Goal: Find specific page/section: Find specific page/section

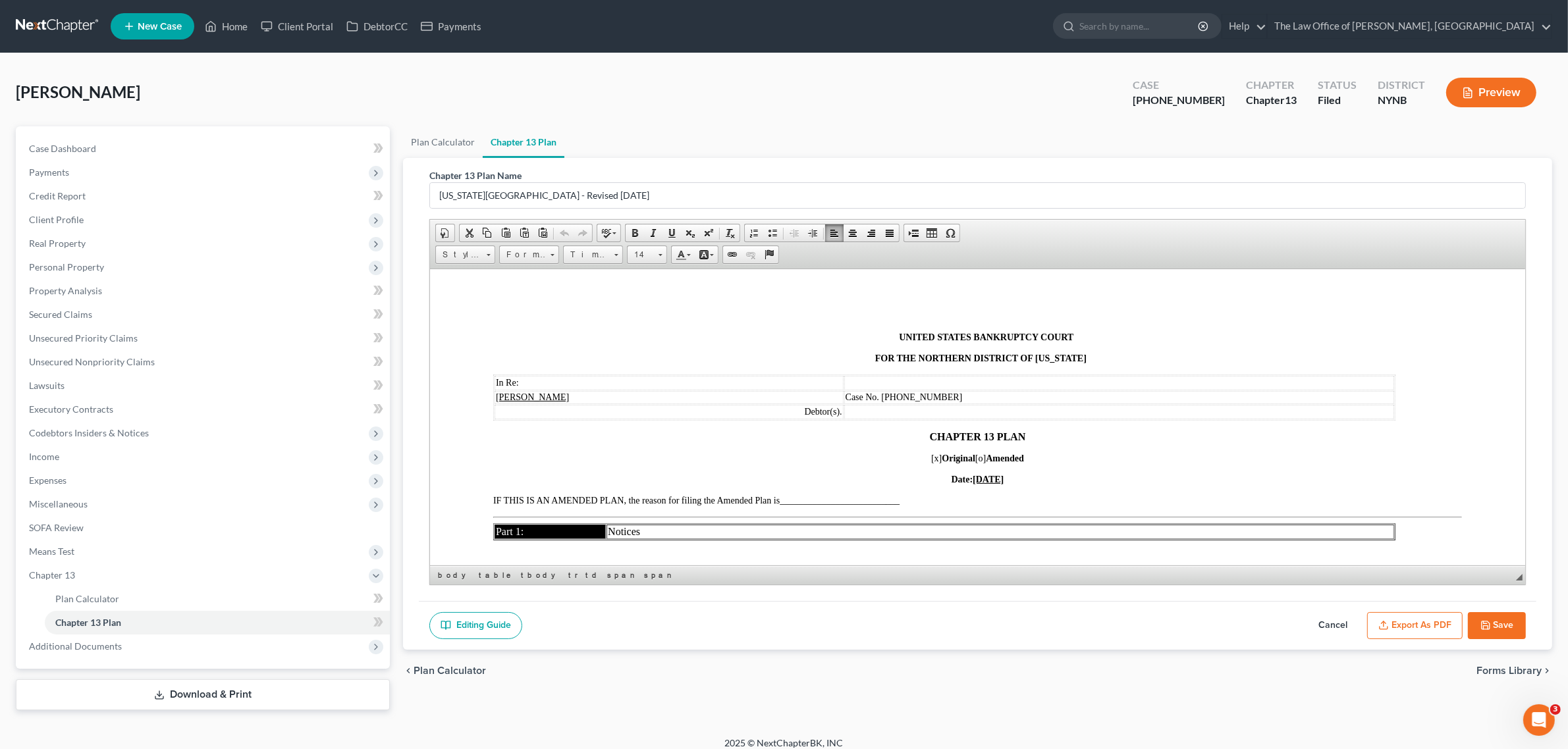
scroll to position [3258, 0]
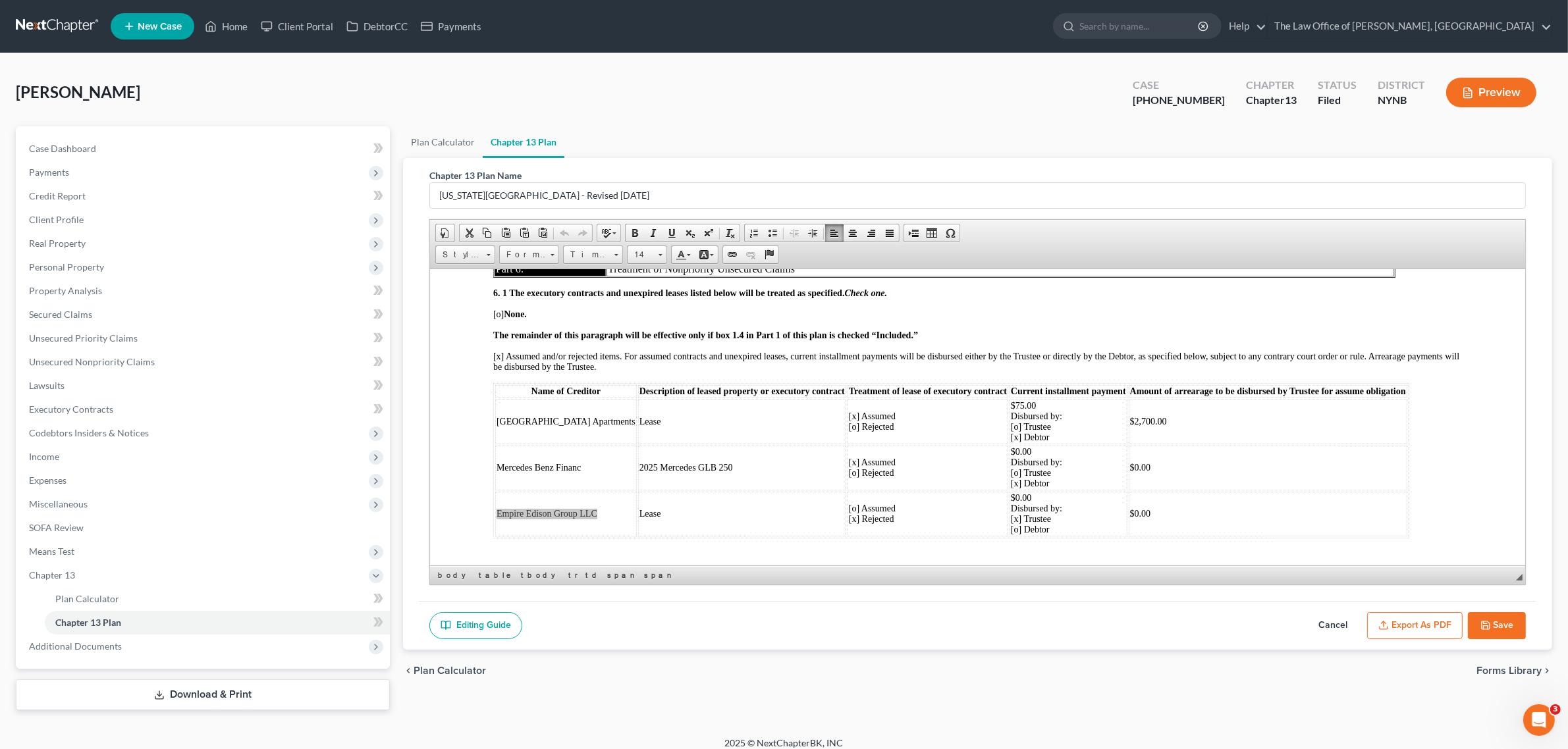
click at [42, 22] on link at bounding box center [57, 26] width 84 height 24
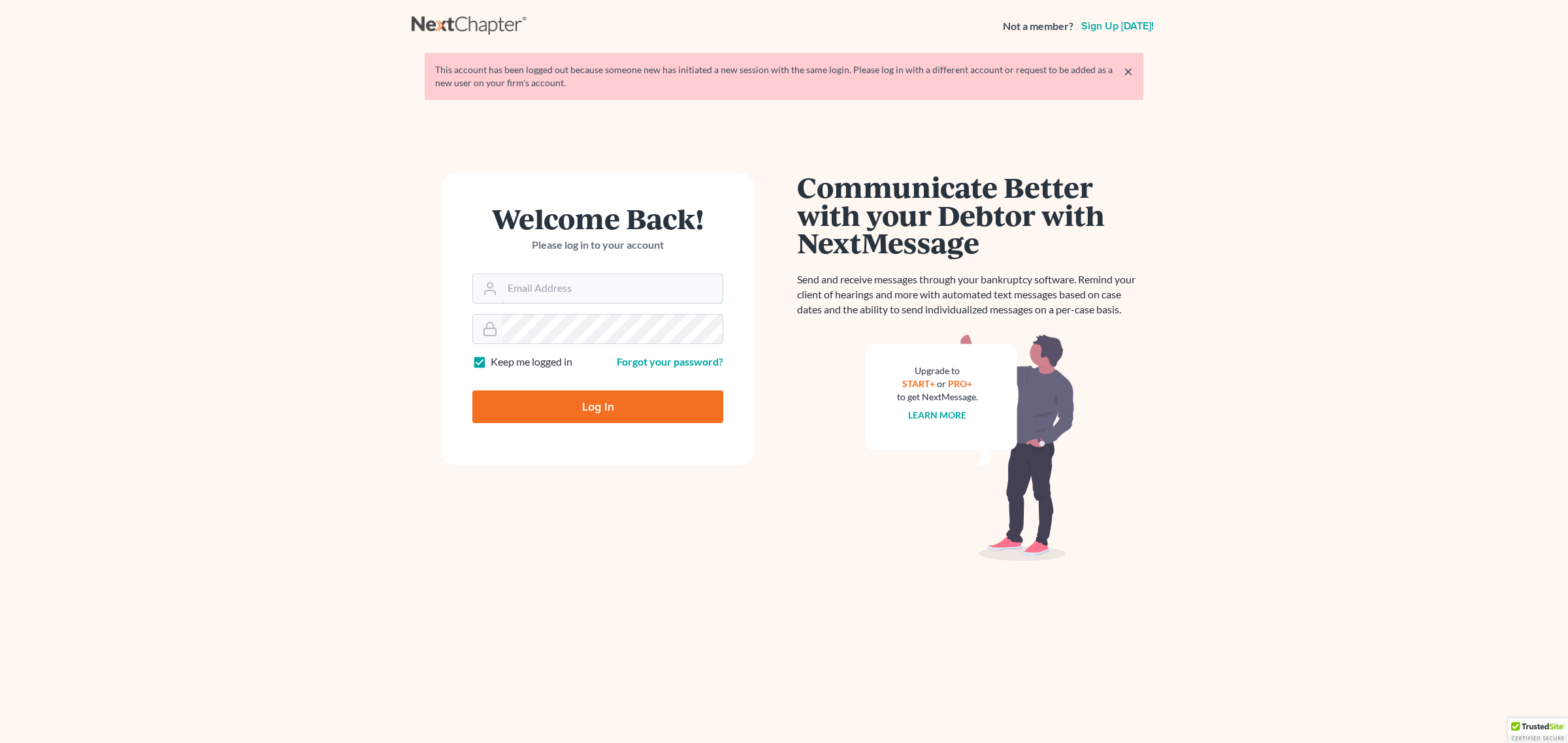
type input "[EMAIL_ADDRESS][DOMAIN_NAME]"
click at [624, 400] on input "Log In" at bounding box center [598, 407] width 251 height 33
type input "Thinking..."
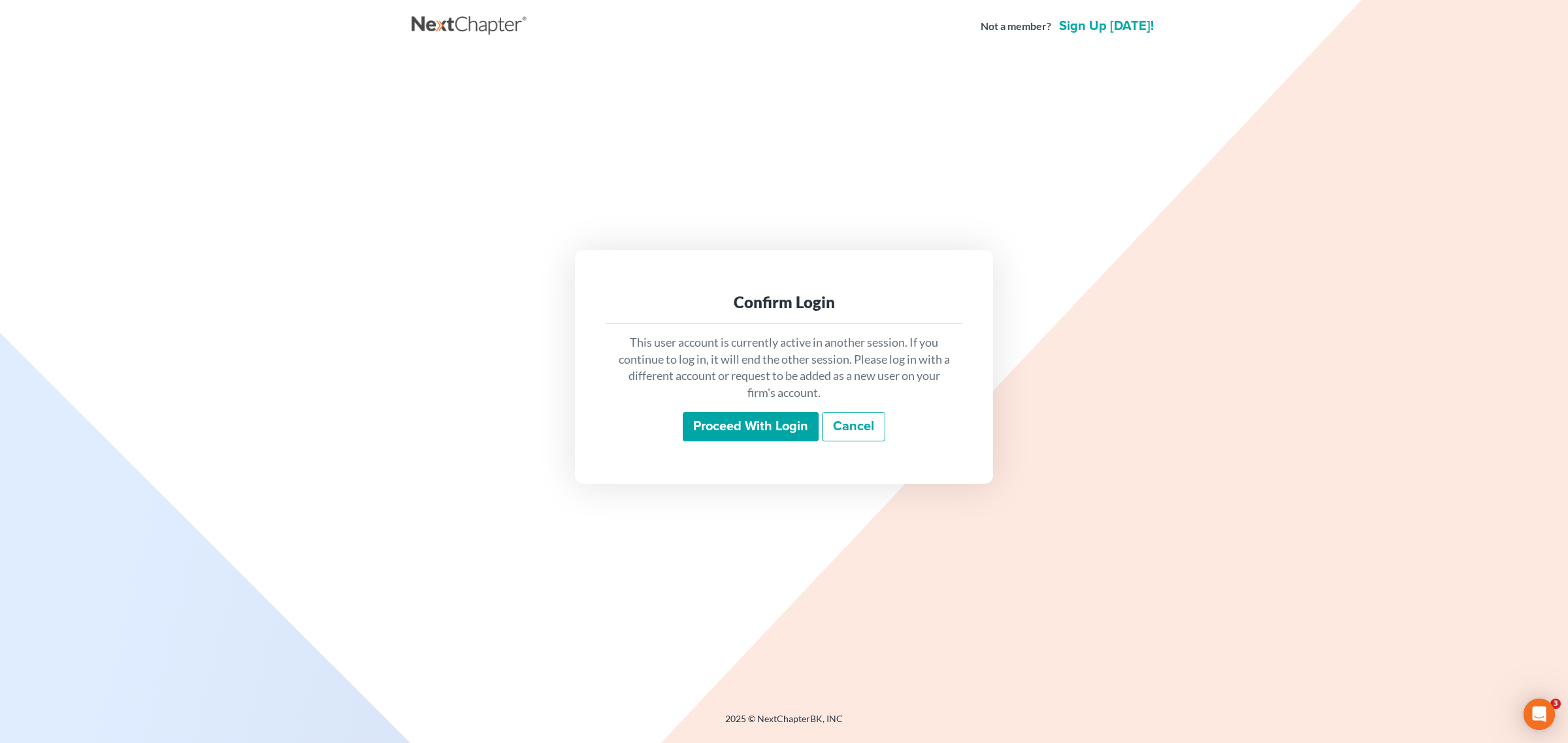
click at [737, 408] on div "This user account is currently active in another session. If you continue to lo…" at bounding box center [784, 388] width 356 height 129
click at [737, 415] on input "Proceed with login" at bounding box center [751, 427] width 136 height 30
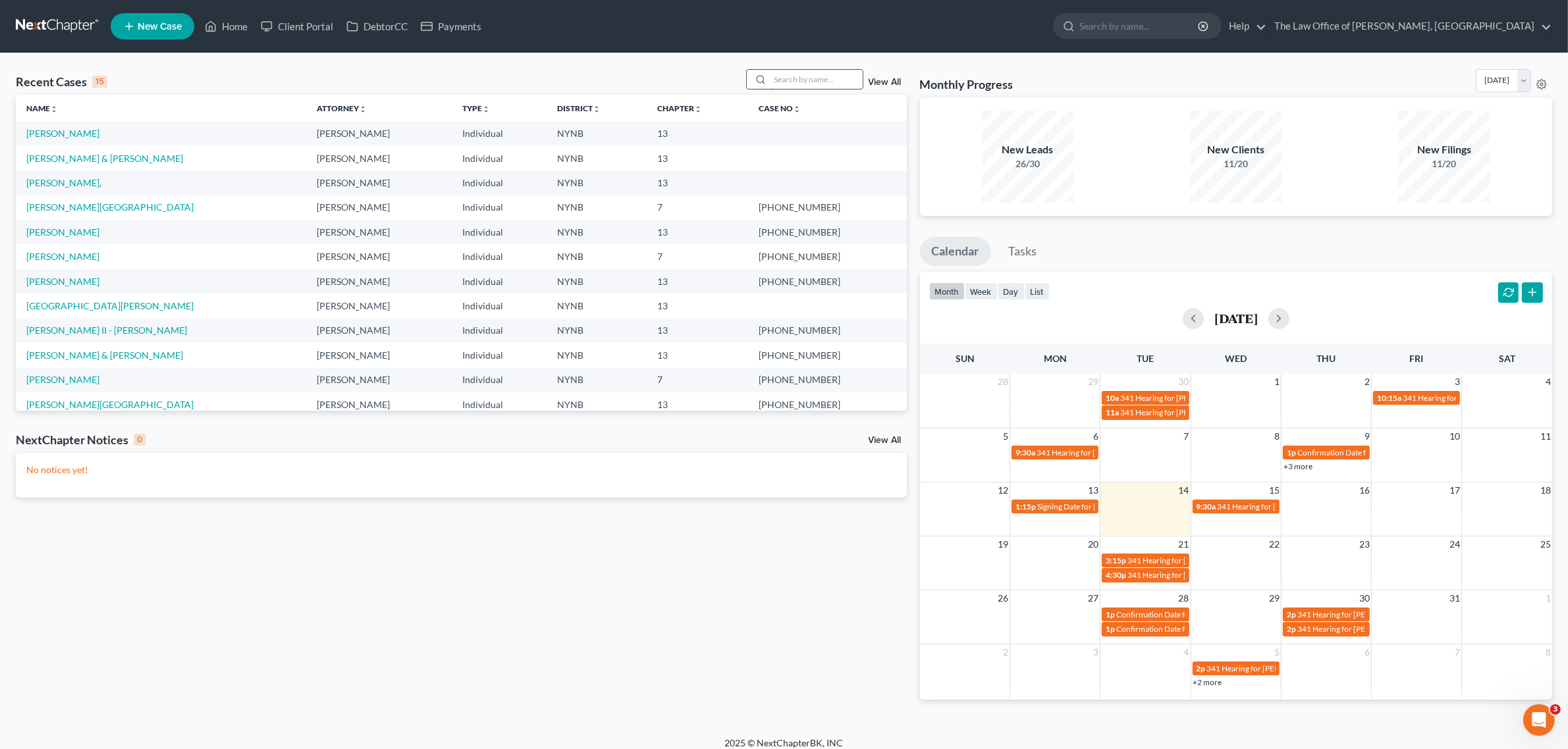
click at [811, 89] on input "search" at bounding box center [816, 79] width 92 height 19
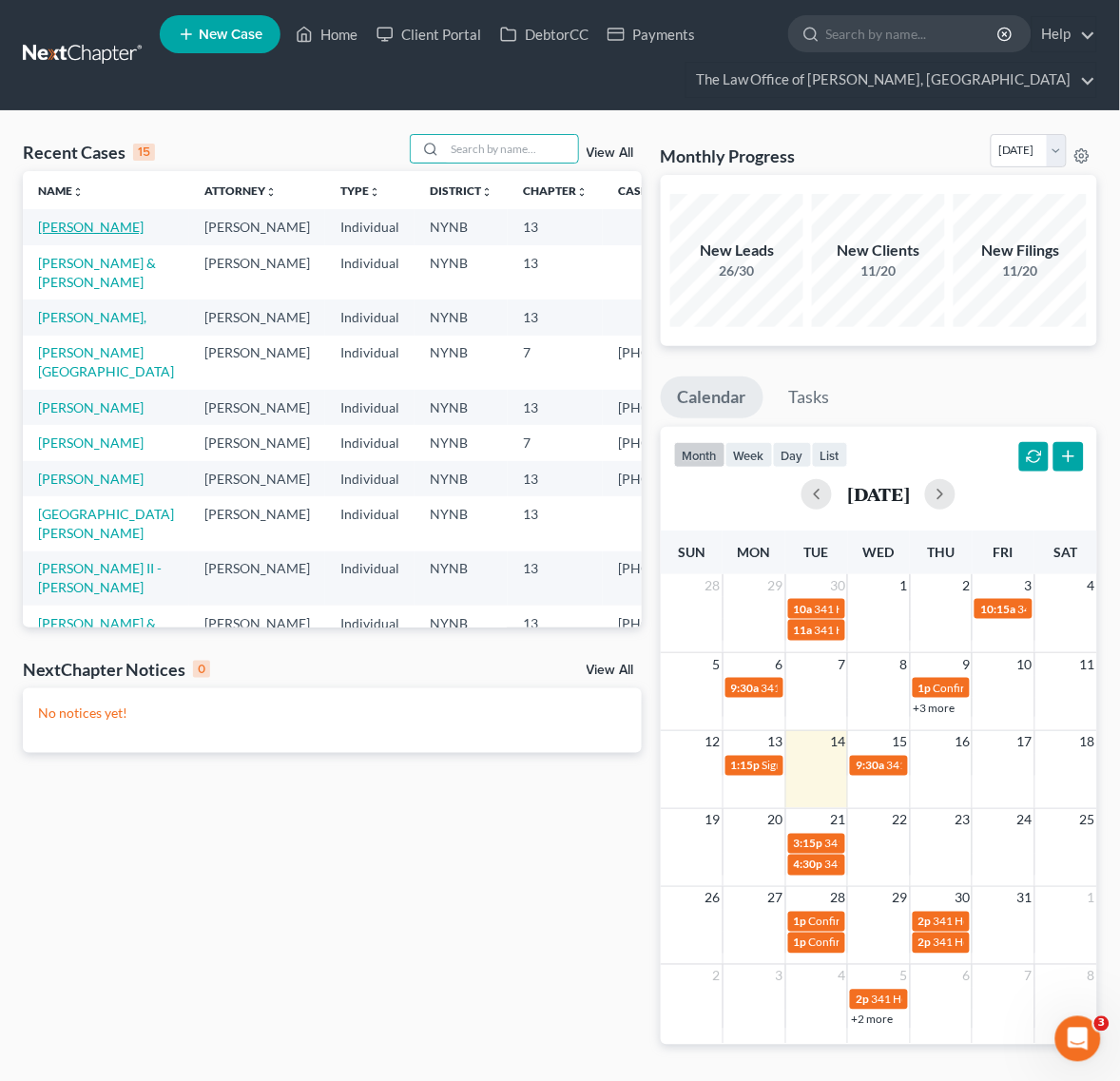
click at [52, 235] on link "Ennis, Christopher" at bounding box center [91, 227] width 105 height 16
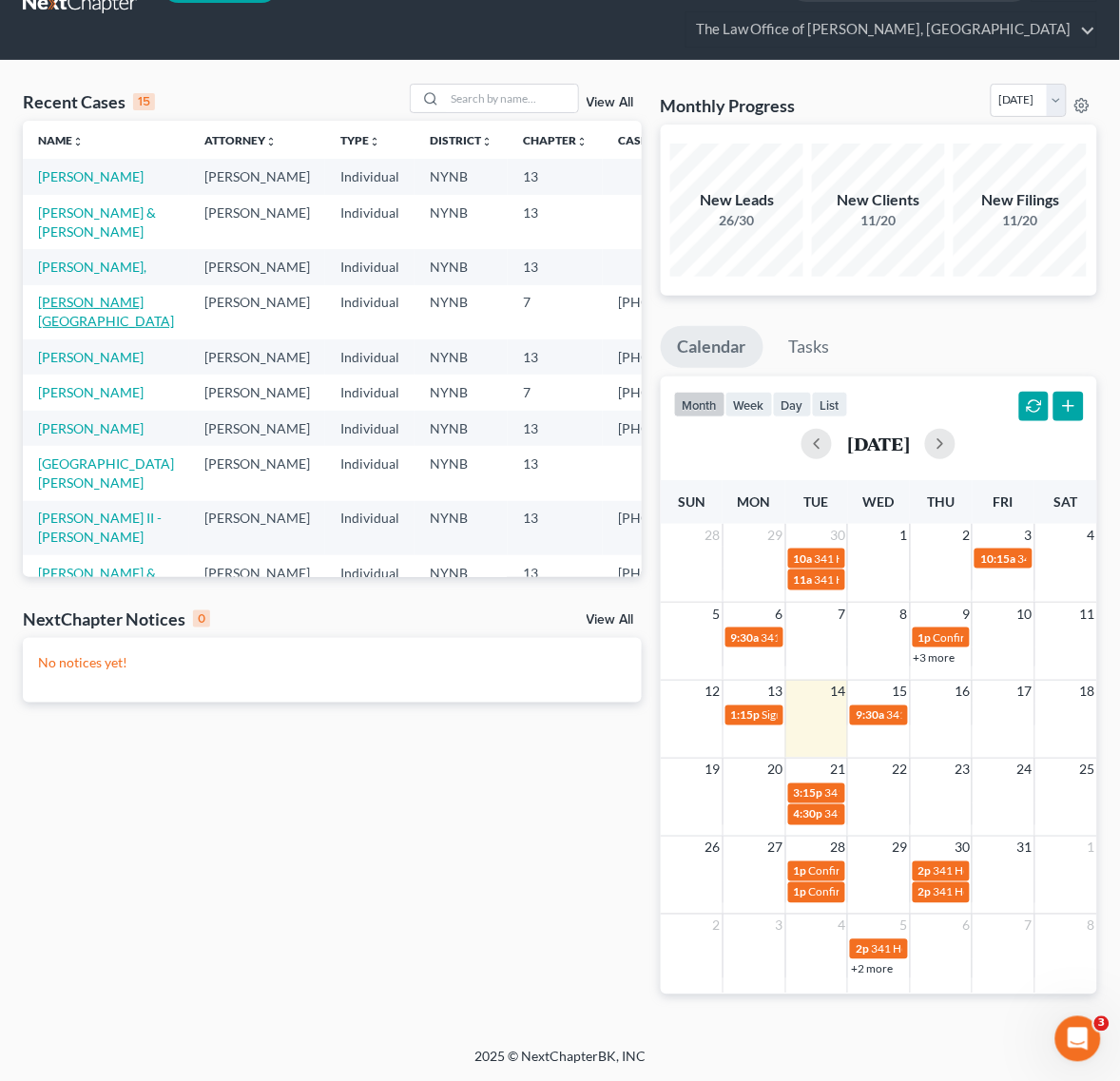
click at [82, 329] on link "Velez, Olyvia" at bounding box center [106, 312] width 136 height 36
